Goal: Task Accomplishment & Management: Manage account settings

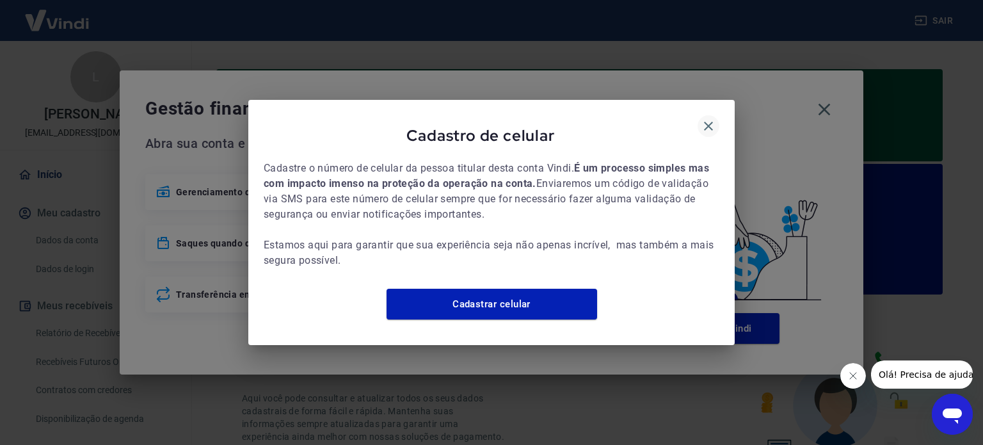
click at [706, 122] on icon "button" at bounding box center [708, 126] width 9 height 9
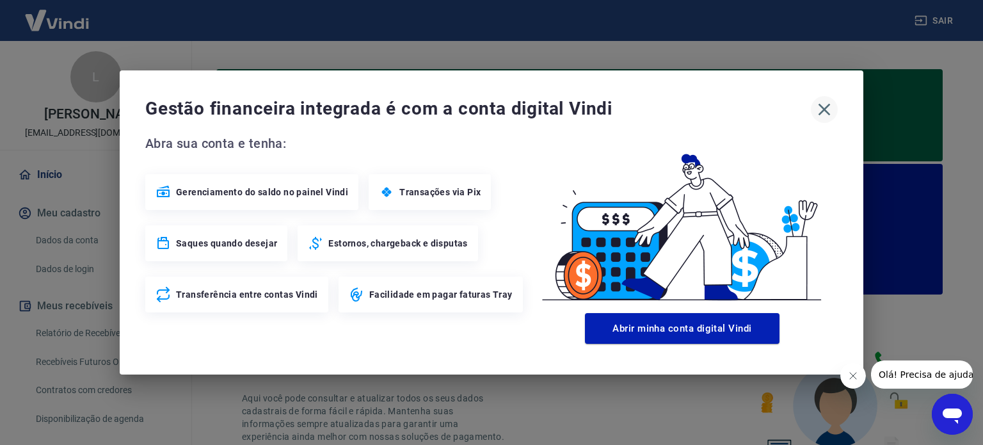
click at [822, 109] on icon "button" at bounding box center [824, 109] width 20 height 20
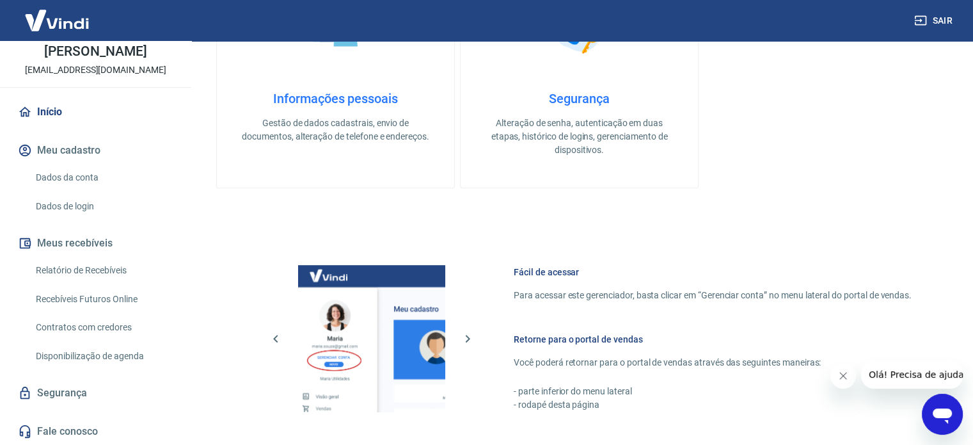
scroll to position [768, 0]
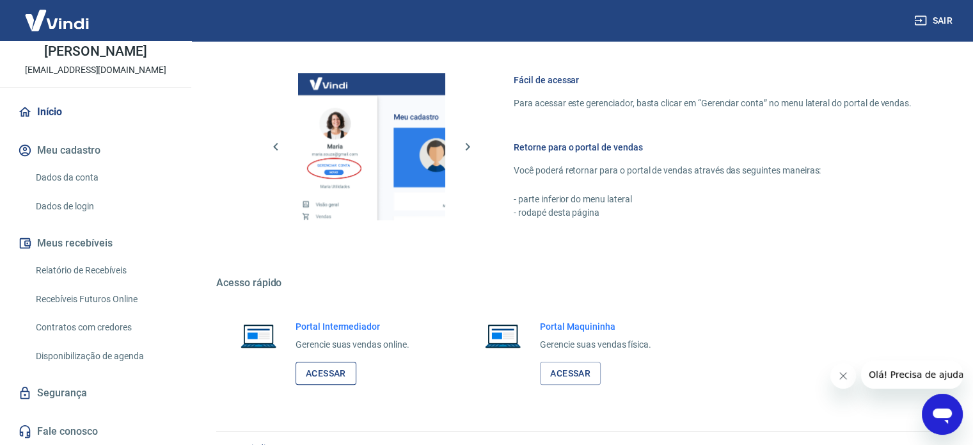
click at [327, 376] on link "Acessar" at bounding box center [326, 374] width 61 height 24
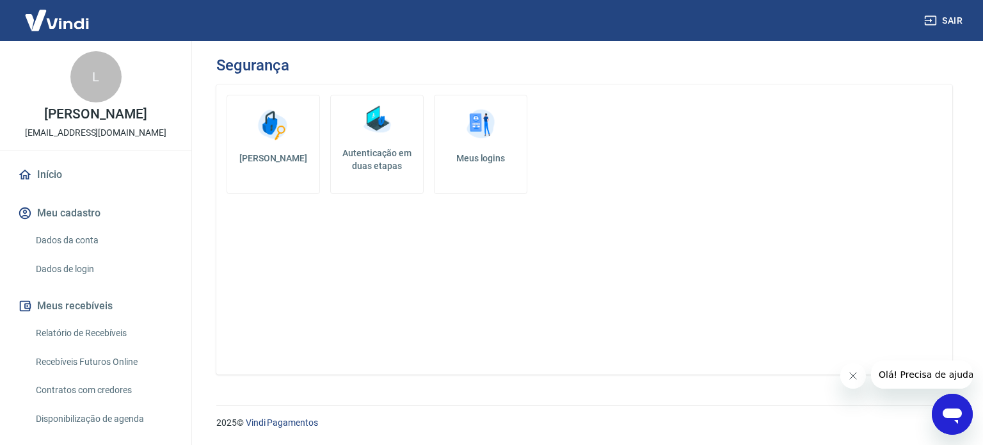
click at [477, 138] on img at bounding box center [480, 125] width 38 height 38
click at [279, 158] on h5 "[PERSON_NAME]" at bounding box center [273, 158] width 72 height 13
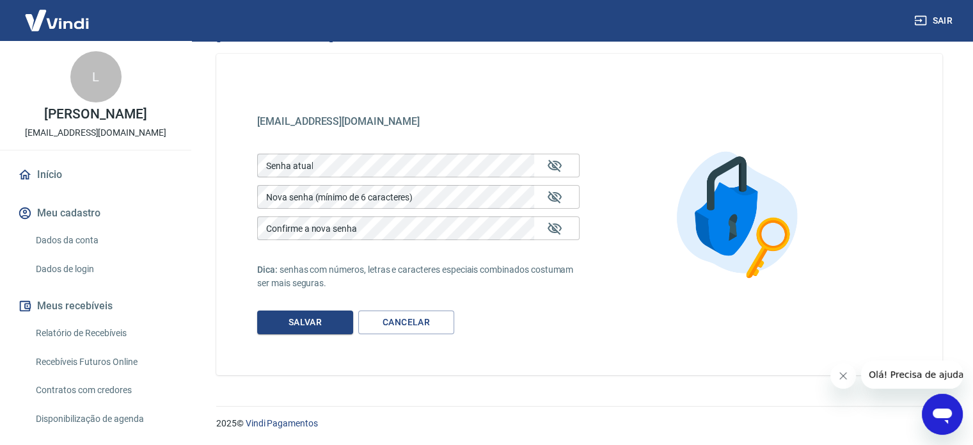
scroll to position [31, 0]
click at [428, 331] on link "Cancelar" at bounding box center [406, 322] width 96 height 24
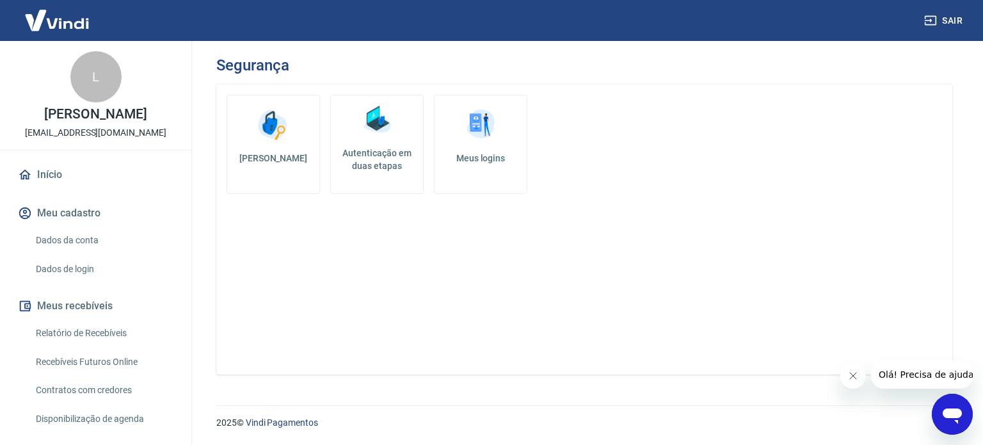
click at [363, 129] on img at bounding box center [377, 119] width 38 height 38
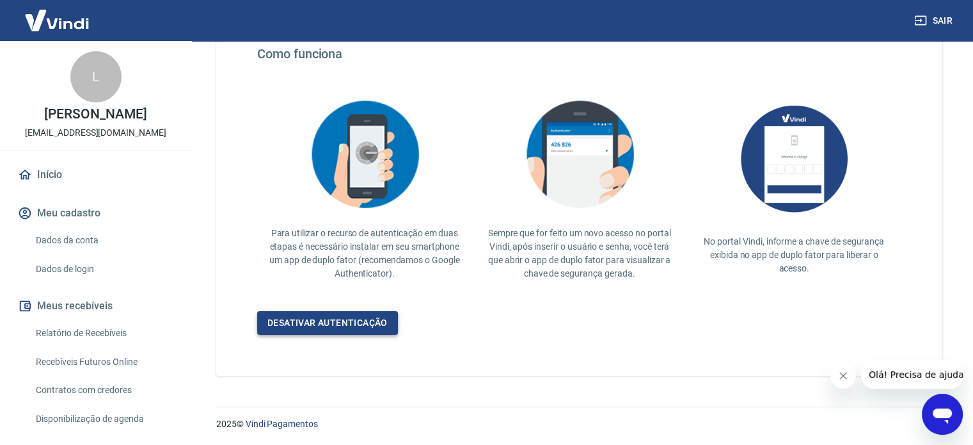
click at [351, 314] on link "Desativar autenticação" at bounding box center [327, 323] width 141 height 24
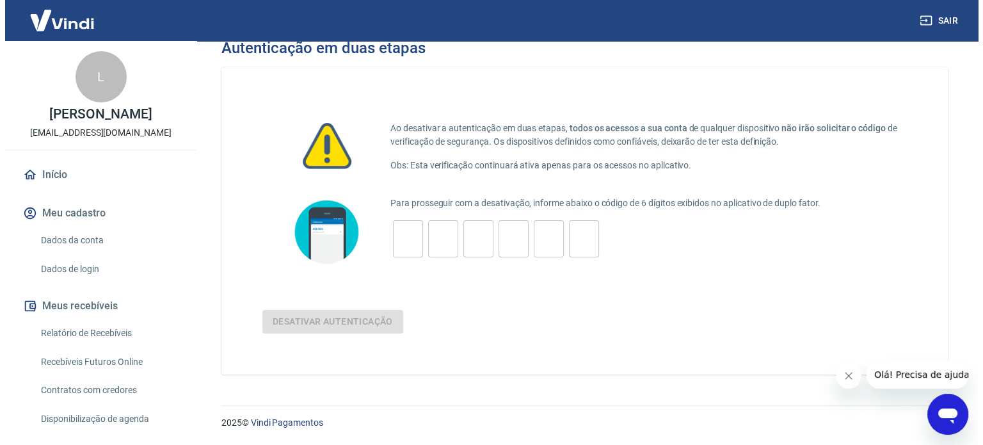
scroll to position [17, 0]
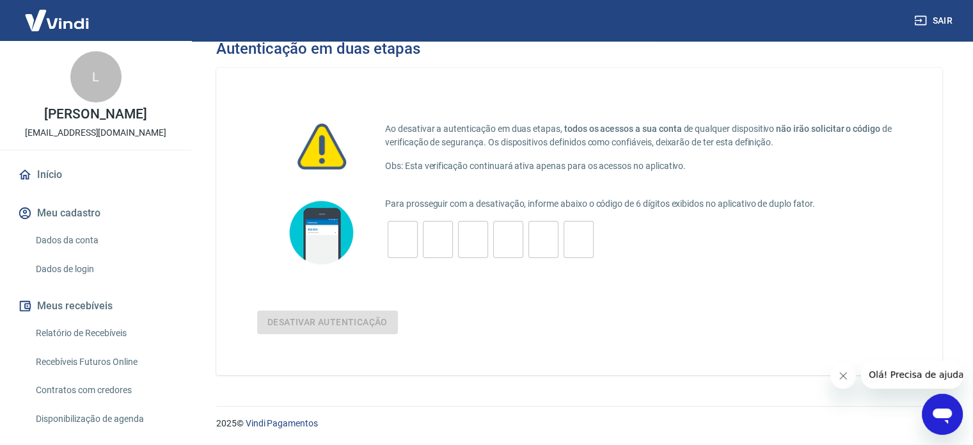
click at [407, 251] on input "tel" at bounding box center [403, 240] width 30 height 28
type input "0"
type input "2"
type input "9"
type input "6"
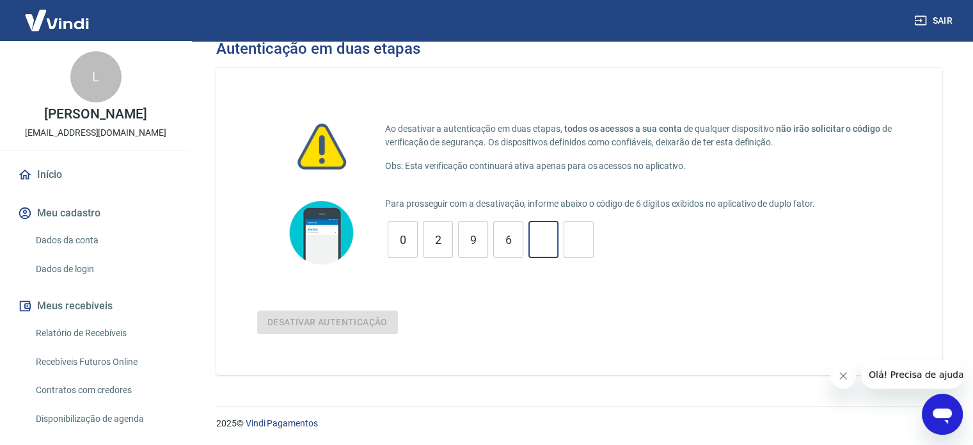
type input "9"
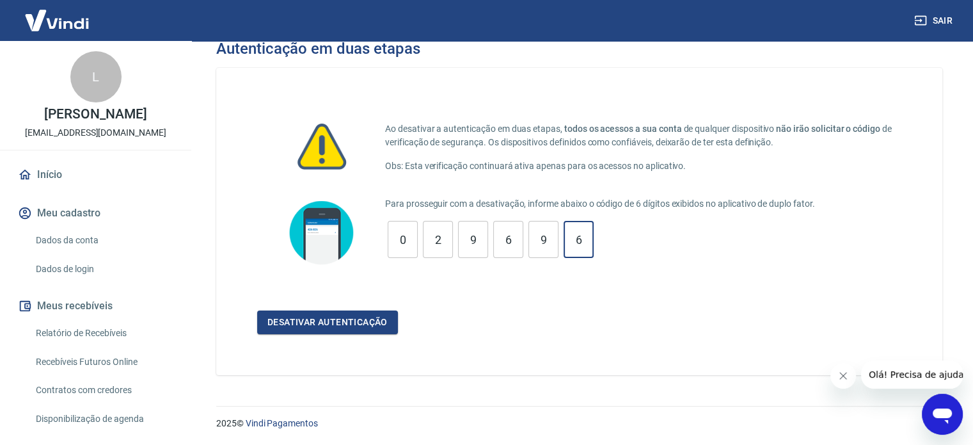
type input "6"
click at [257, 310] on button "Desativar autenticação" at bounding box center [327, 322] width 141 height 24
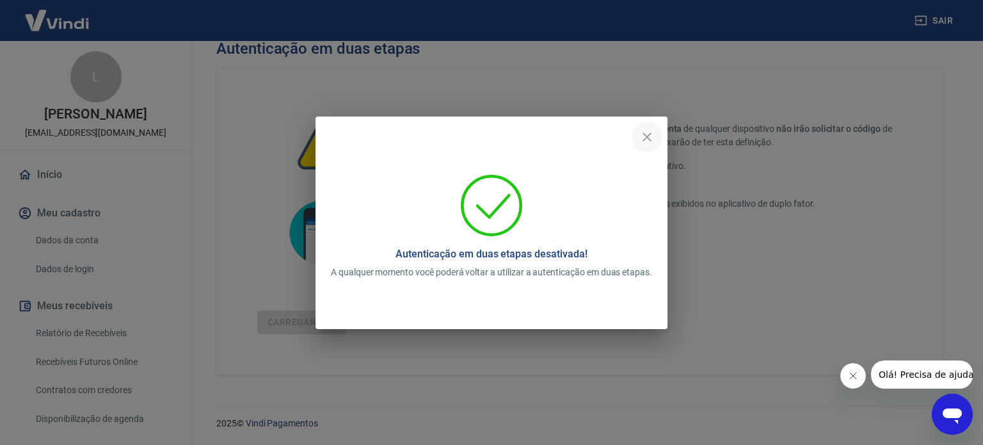
click at [648, 129] on icon "close" at bounding box center [646, 136] width 15 height 15
